Goal: Find contact information: Find contact information

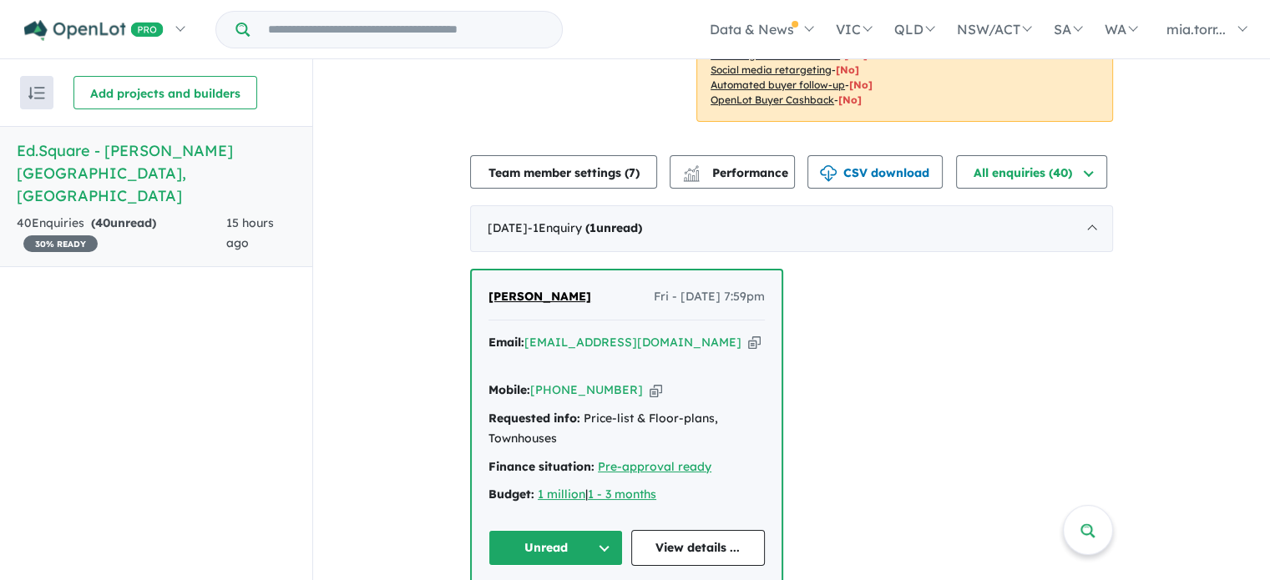
scroll to position [668, 0]
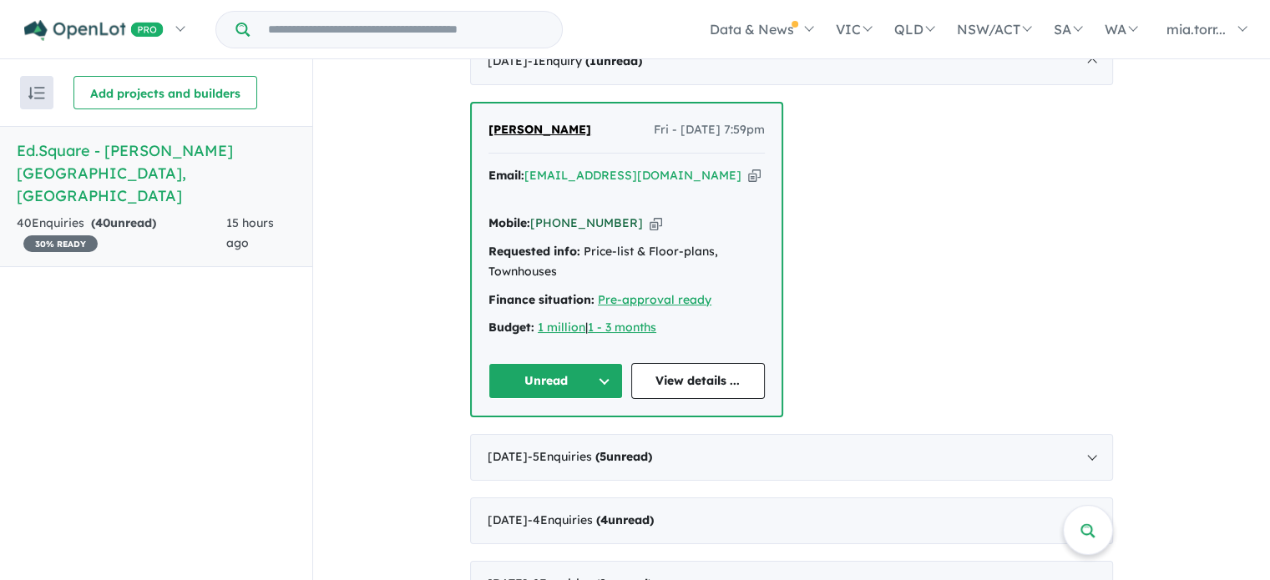
drag, startPoint x: 624, startPoint y: 178, endPoint x: 554, endPoint y: 177, distance: 69.3
click at [554, 214] on div "Mobile: [PHONE_NUMBER] Copied!" at bounding box center [626, 224] width 276 height 20
copy link "420 204 470"
click at [672, 363] on link "View details ..." at bounding box center [698, 381] width 134 height 36
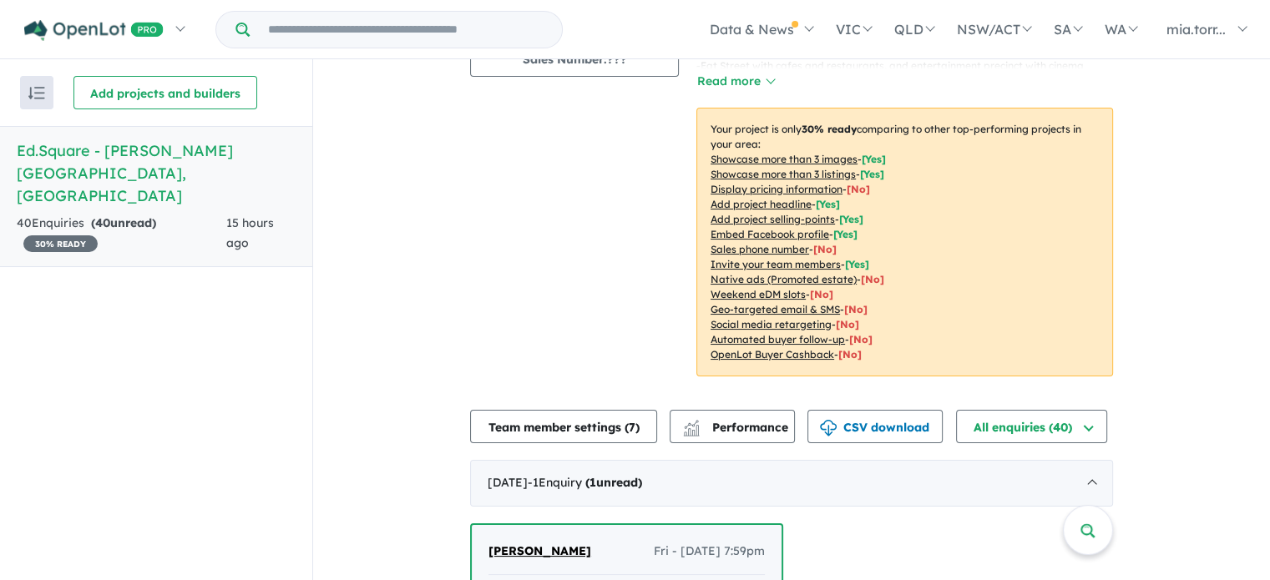
scroll to position [835, 0]
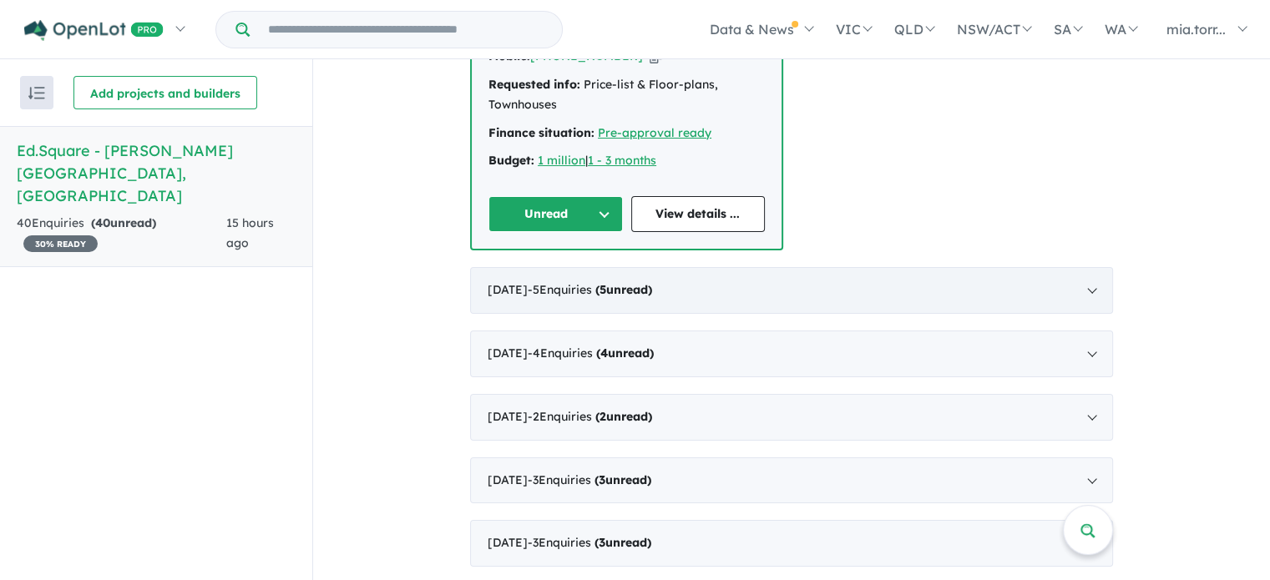
click at [652, 282] on strong "( 5 unread)" at bounding box center [623, 289] width 57 height 15
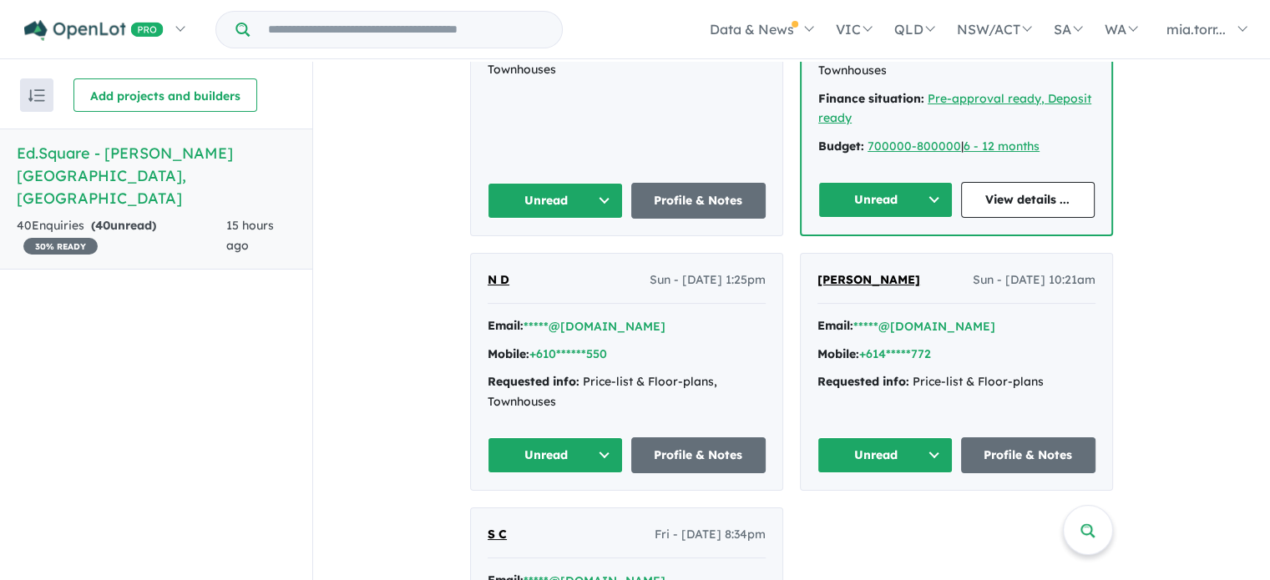
scroll to position [635, 0]
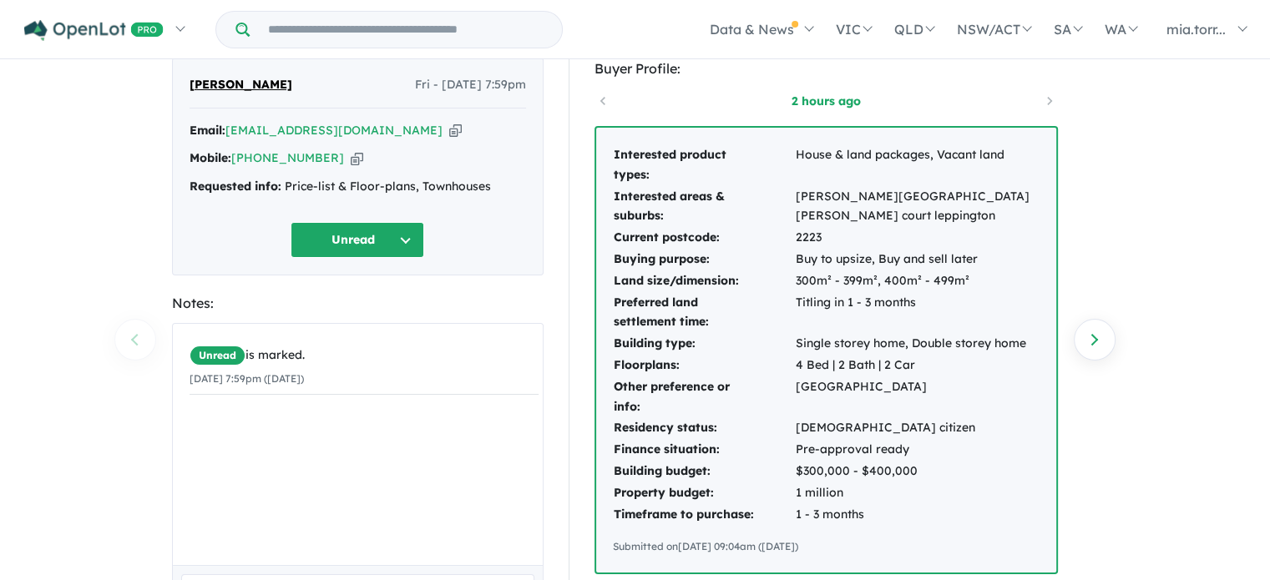
scroll to position [83, 0]
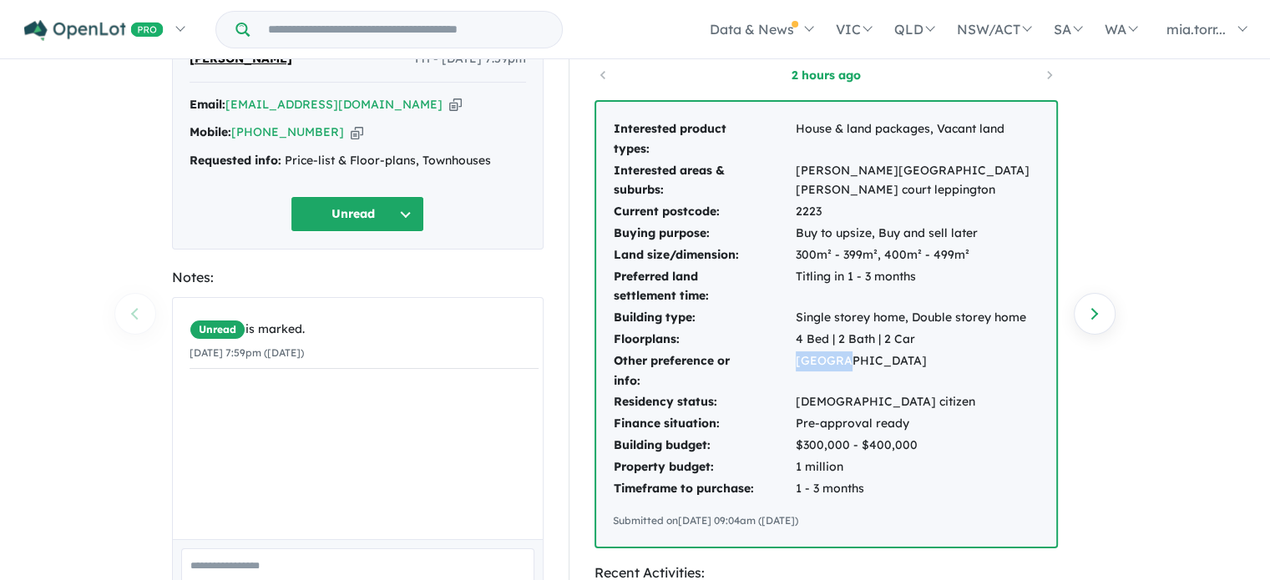
drag, startPoint x: 795, startPoint y: 356, endPoint x: 751, endPoint y: 329, distance: 52.1
click at [833, 372] on td "[GEOGRAPHIC_DATA]" at bounding box center [917, 372] width 245 height 42
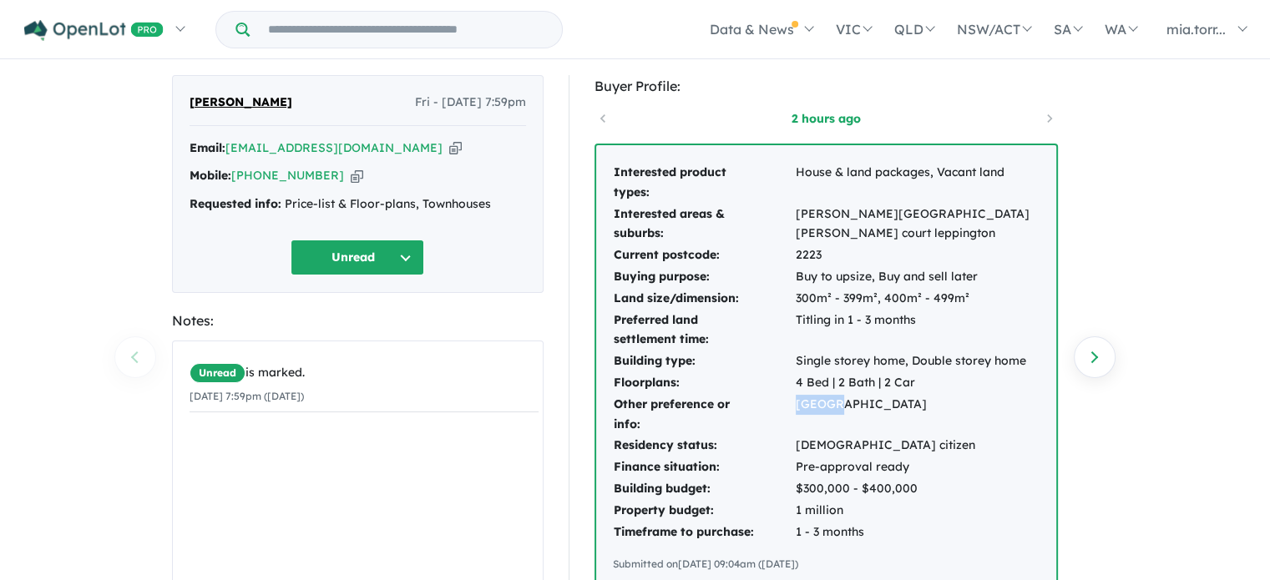
scroll to position [0, 0]
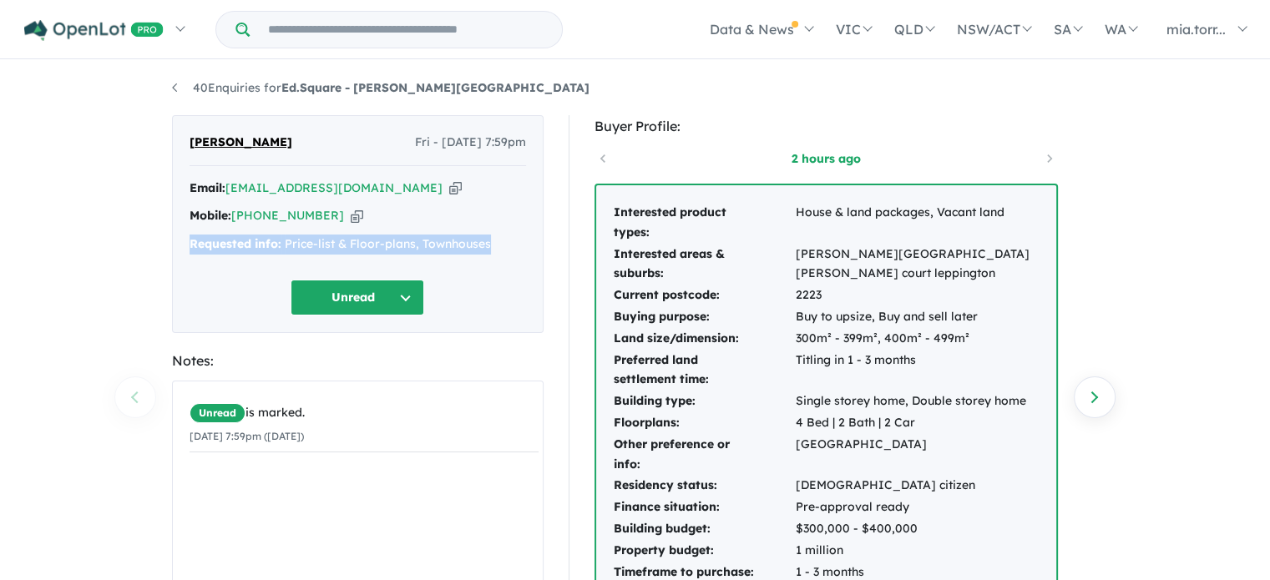
drag, startPoint x: 501, startPoint y: 242, endPoint x: 160, endPoint y: 239, distance: 340.6
copy div "Requested info: Price-list & Floor-plans, Townhouses"
